Goal: Task Accomplishment & Management: Use online tool/utility

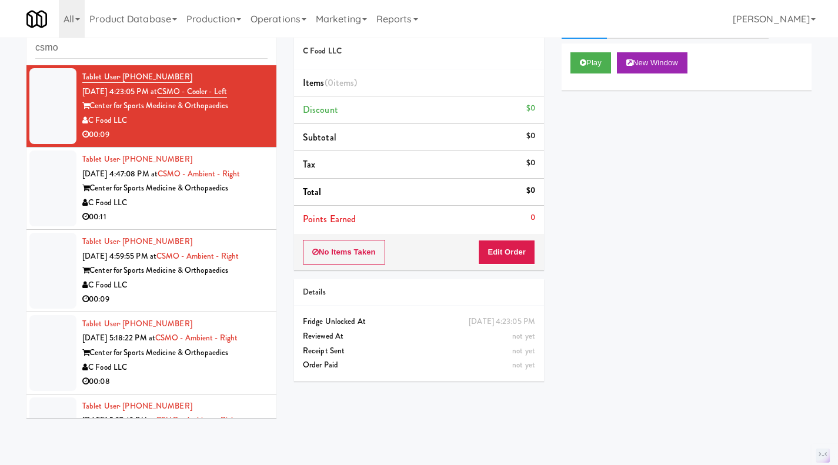
scroll to position [58, 0]
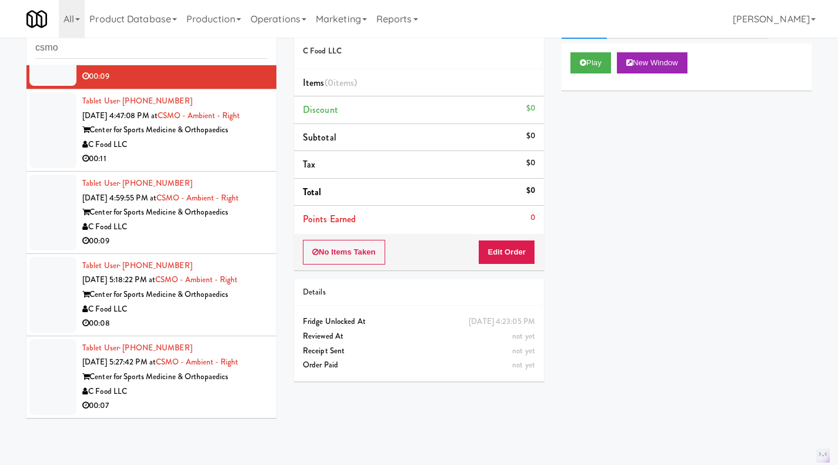
click at [286, 16] on link "Operations" at bounding box center [278, 19] width 65 height 38
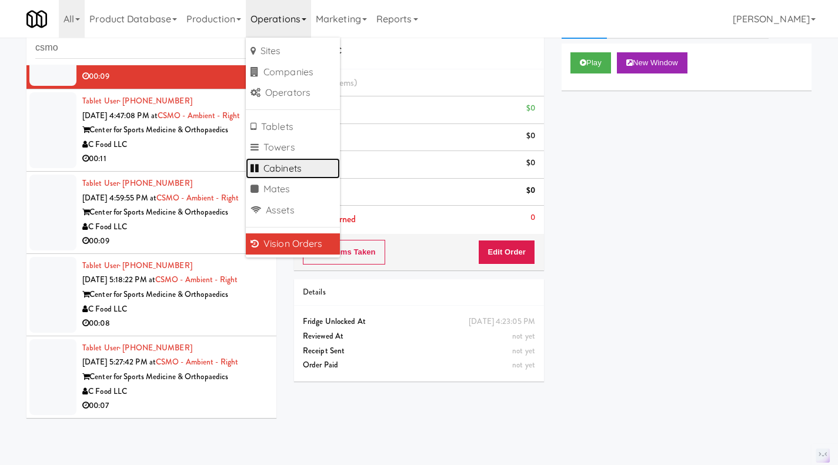
click at [306, 165] on link "Cabinets" at bounding box center [293, 168] width 94 height 21
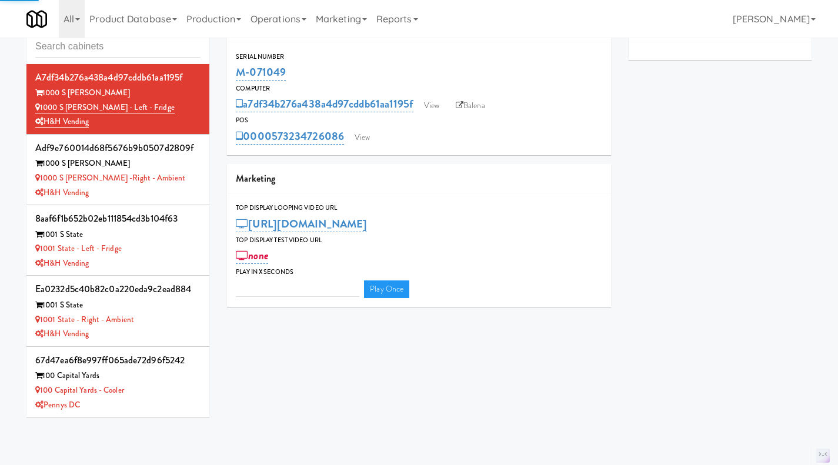
type input "3"
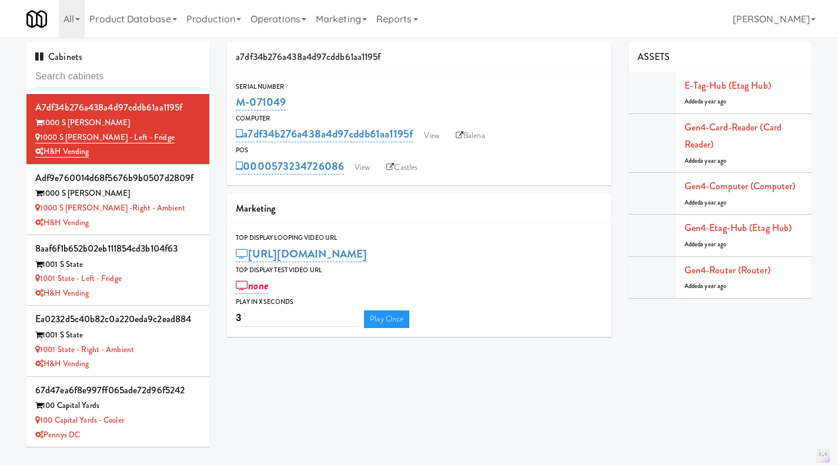
click at [113, 78] on input "text" at bounding box center [117, 77] width 165 height 22
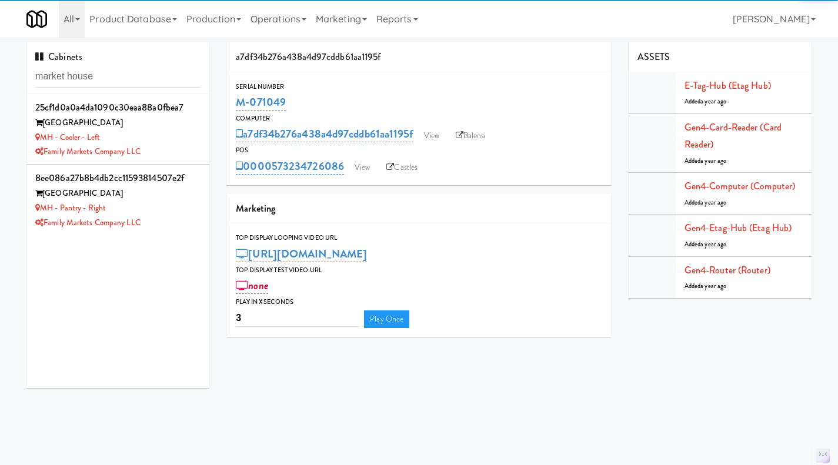
click at [168, 142] on div "MH - Cooler - Left" at bounding box center [117, 138] width 165 height 15
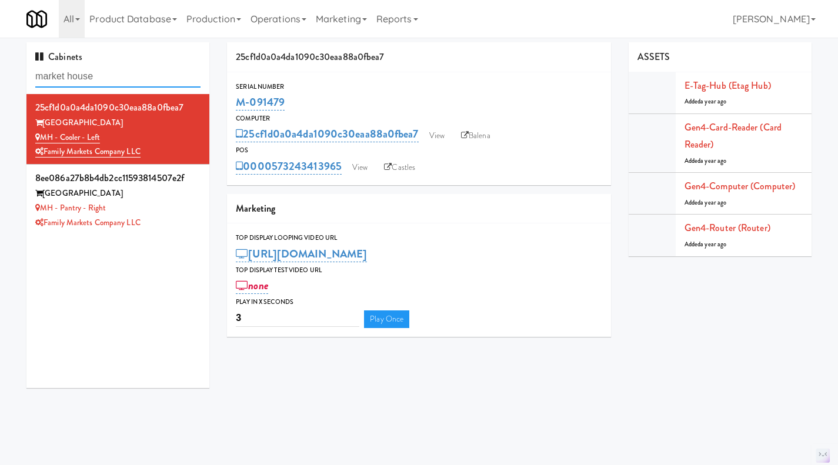
click at [115, 78] on input "market house" at bounding box center [117, 77] width 165 height 22
click at [114, 78] on input "market house" at bounding box center [117, 77] width 165 height 22
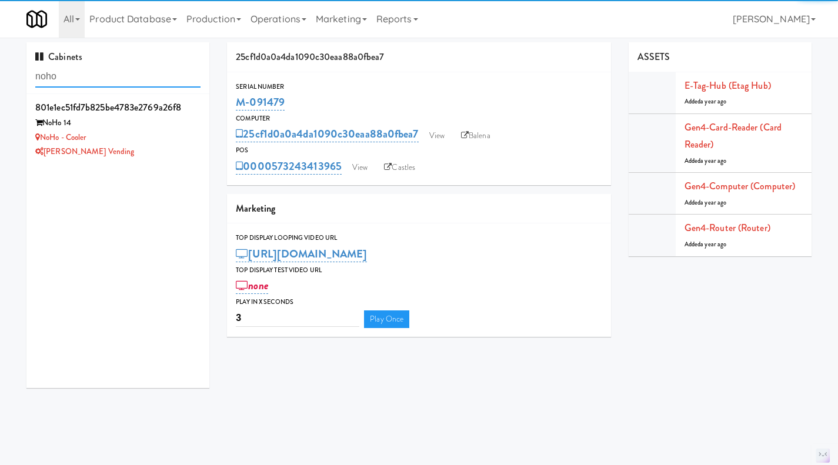
type input "noho"
click at [166, 146] on div "[PERSON_NAME] Vending" at bounding box center [117, 152] width 165 height 15
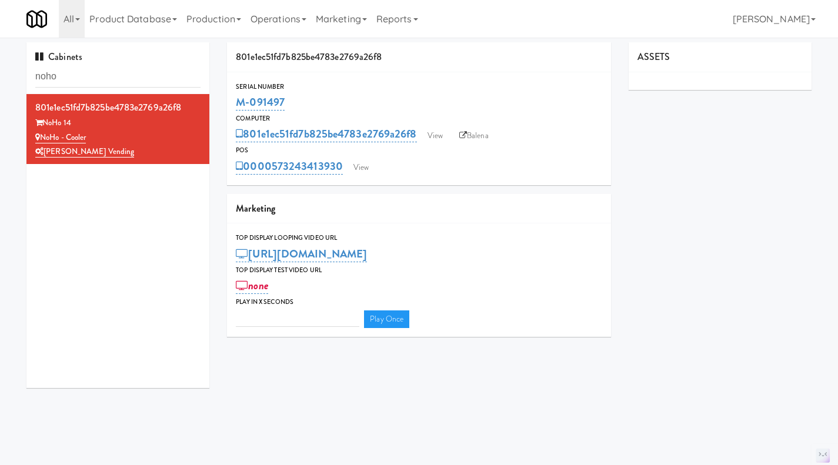
type input "3"
